Goal: Complete application form

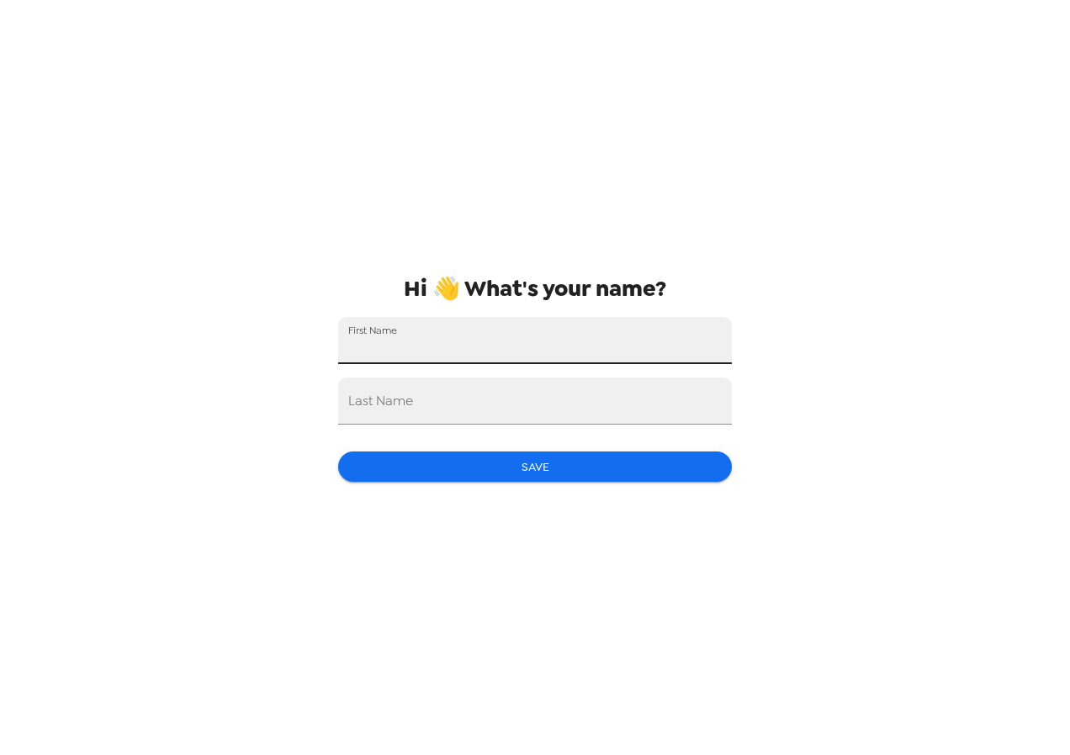
click at [454, 344] on input "First Name" at bounding box center [535, 340] width 394 height 47
type input "[PERSON_NAME]"
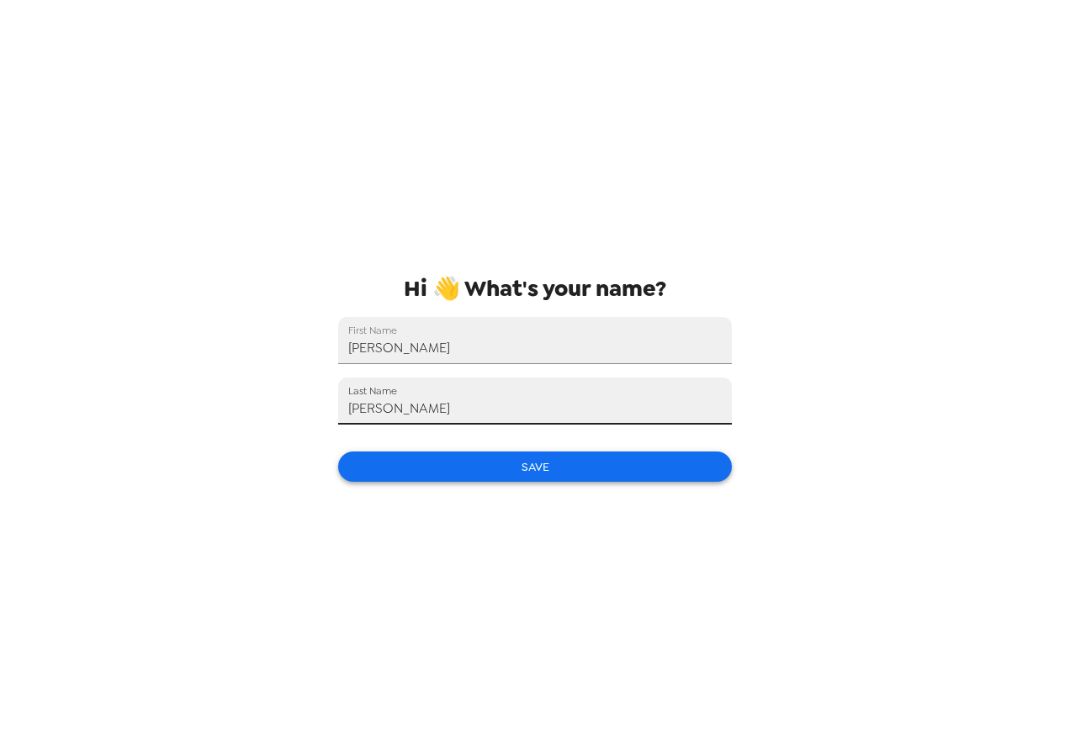
type input "[PERSON_NAME]"
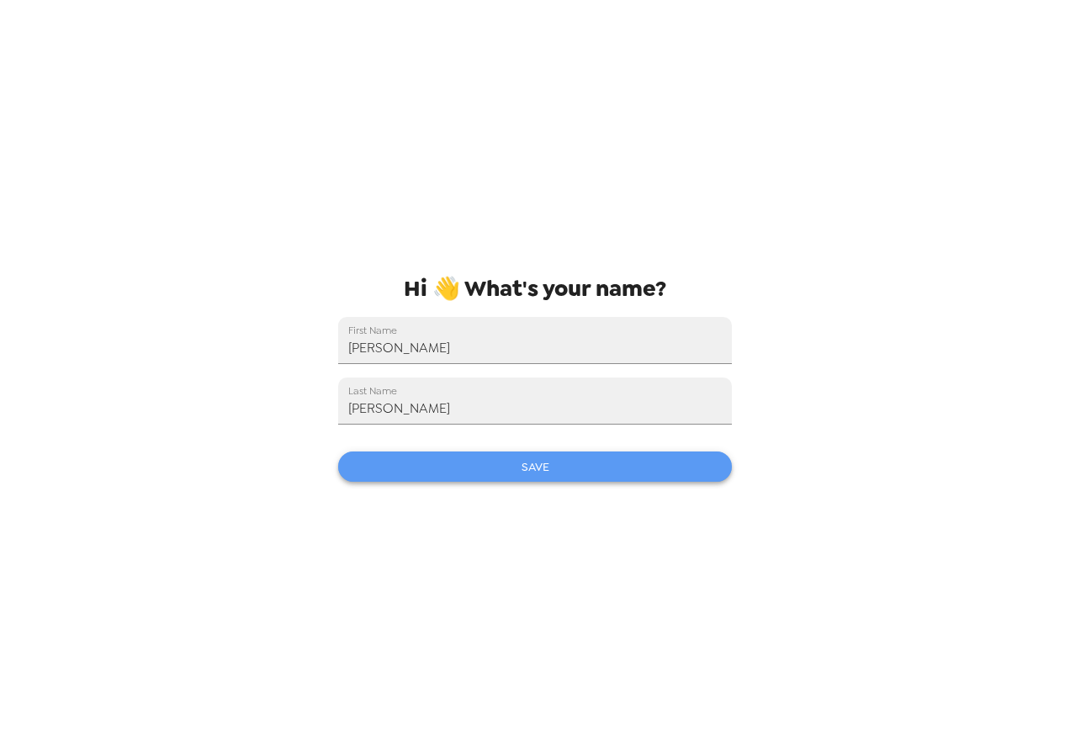
click at [556, 468] on button "Save" at bounding box center [535, 467] width 394 height 31
